Goal: Find contact information: Find contact information

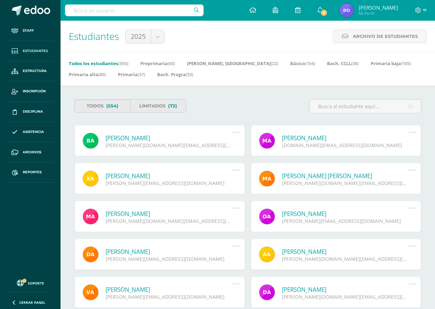
click at [76, 10] on input "text" at bounding box center [134, 10] width 139 height 12
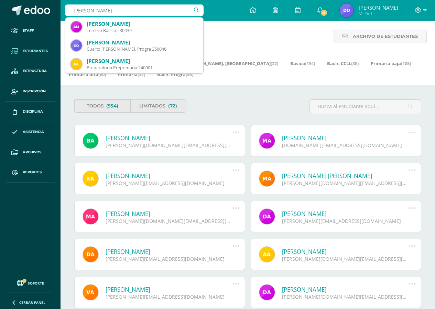
type input "ximena gonzalez"
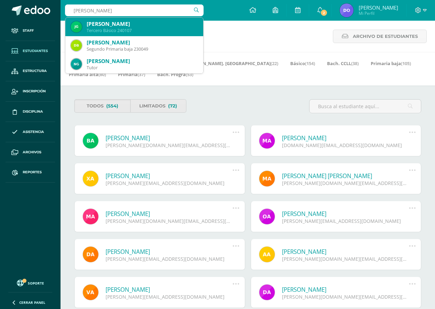
click at [119, 26] on div "[PERSON_NAME]" at bounding box center [142, 23] width 111 height 7
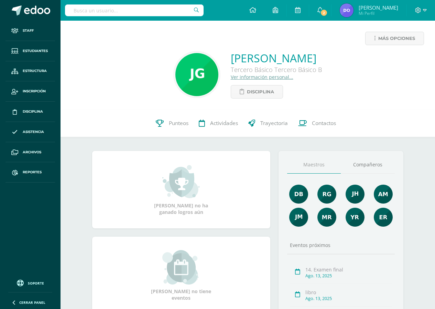
click at [330, 123] on span "Contactos" at bounding box center [324, 122] width 24 height 7
click at [231, 77] on link "Ver información personal..." at bounding box center [262, 77] width 63 height 7
click at [327, 126] on span "Contactos" at bounding box center [324, 122] width 24 height 7
